Goal: Information Seeking & Learning: Learn about a topic

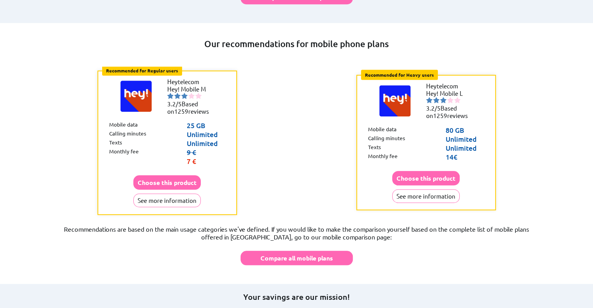
scroll to position [710, 0]
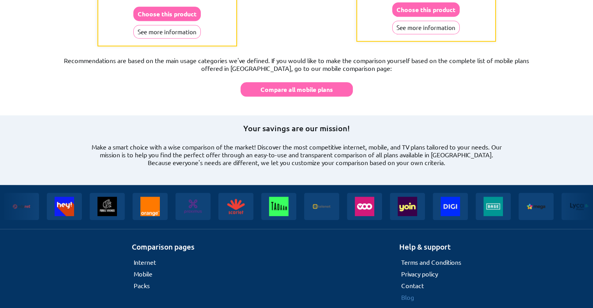
click at [409, 294] on link "Blog" at bounding box center [407, 298] width 13 height 8
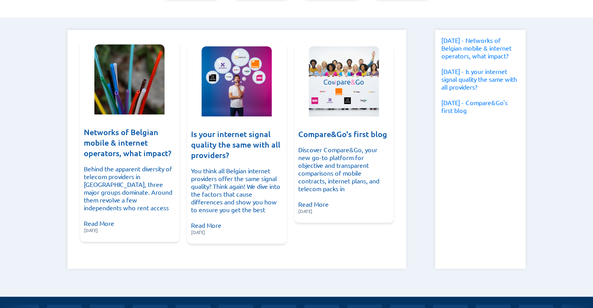
click at [124, 137] on h3 "Networks of Belgian mobile & internet operators, what impact?" at bounding box center [130, 143] width 92 height 32
